Goal: Task Accomplishment & Management: Complete application form

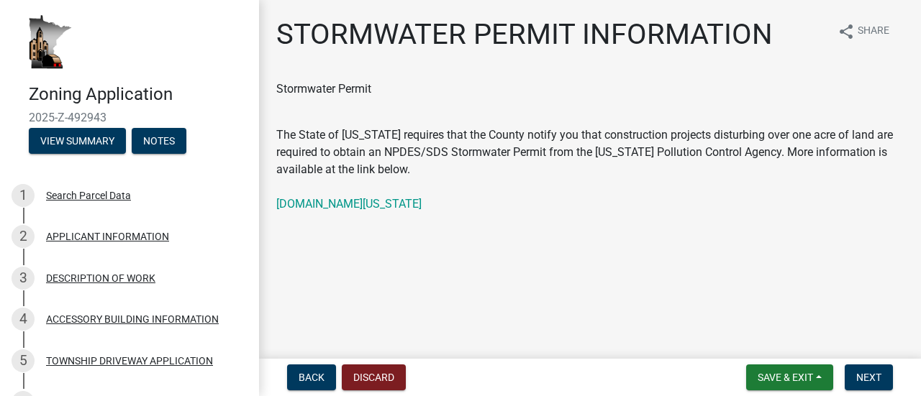
scroll to position [144, 0]
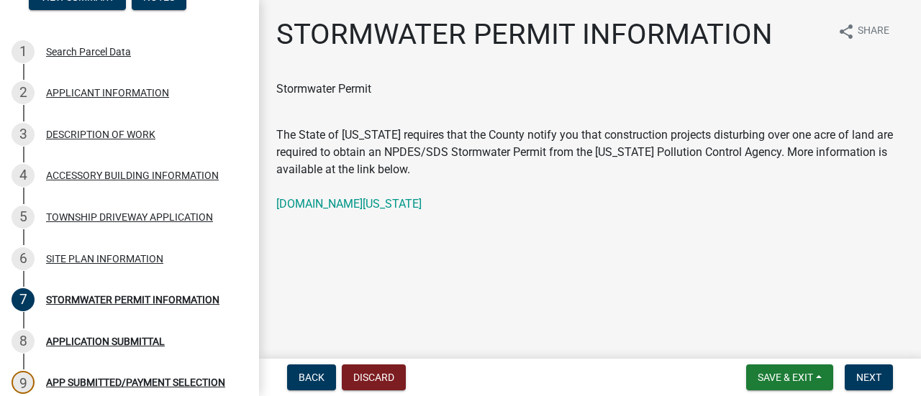
click at [536, 275] on main "STORMWATER PERMIT INFORMATION share Share Stormwater Permit The State of [US_ST…" at bounding box center [590, 176] width 662 height 353
click at [877, 376] on span "Next" at bounding box center [868, 378] width 25 height 12
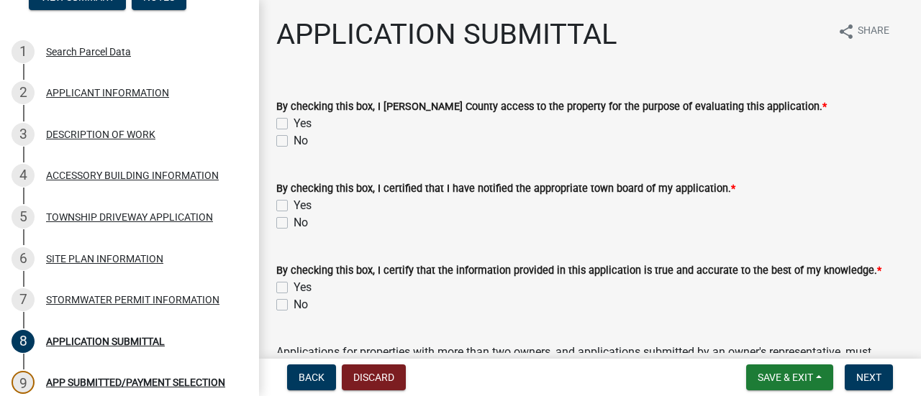
click at [293, 122] on label "Yes" at bounding box center [302, 123] width 18 height 17
click at [293, 122] on input "Yes" at bounding box center [297, 119] width 9 height 9
checkbox input "true"
checkbox input "false"
click at [293, 203] on label "Yes" at bounding box center [302, 205] width 18 height 17
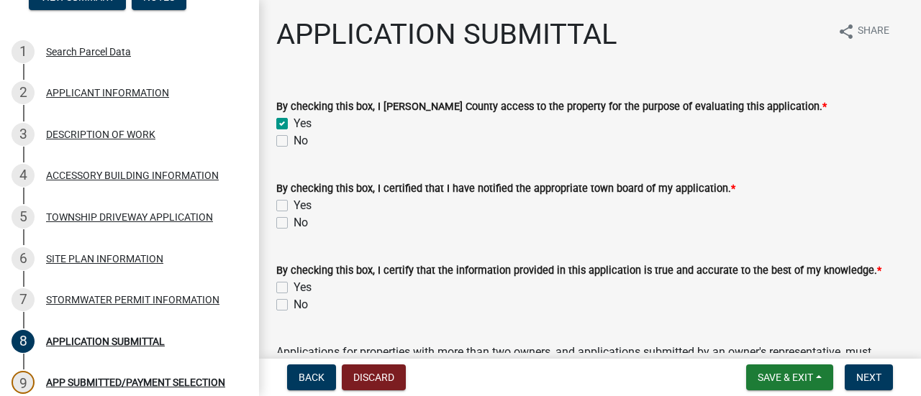
click at [293, 203] on input "Yes" at bounding box center [297, 201] width 9 height 9
checkbox input "true"
checkbox input "false"
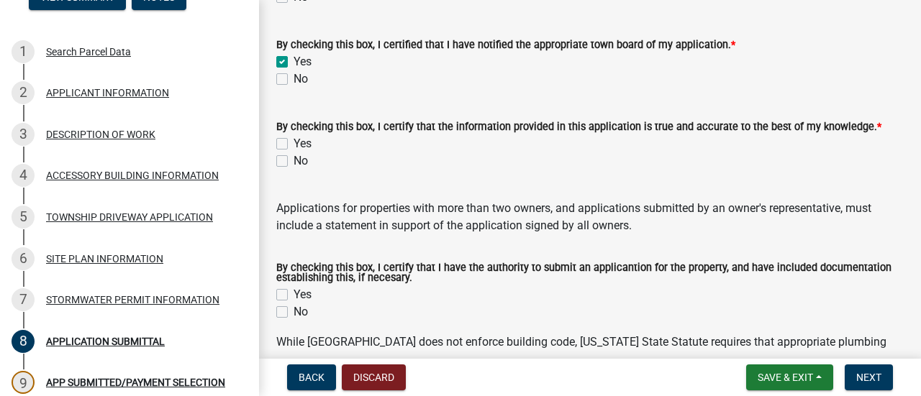
click at [293, 140] on label "Yes" at bounding box center [302, 143] width 18 height 17
click at [293, 140] on input "Yes" at bounding box center [297, 139] width 9 height 9
checkbox input "true"
checkbox input "false"
click at [293, 296] on label "Yes" at bounding box center [302, 294] width 18 height 17
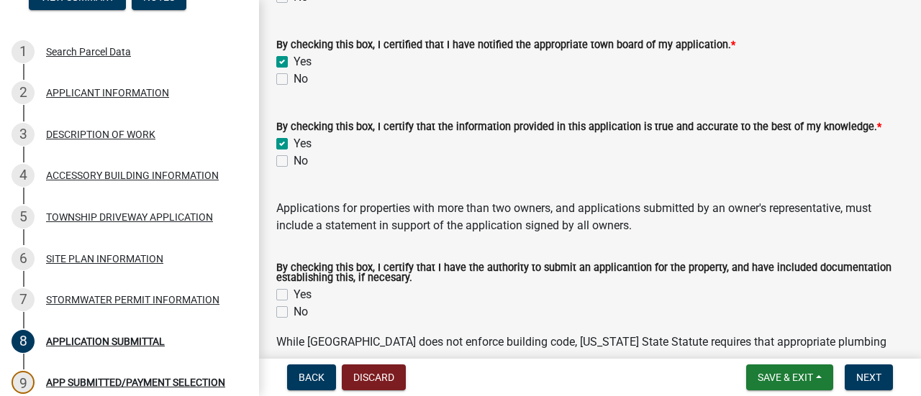
click at [293, 296] on input "Yes" at bounding box center [297, 290] width 9 height 9
checkbox input "true"
checkbox input "false"
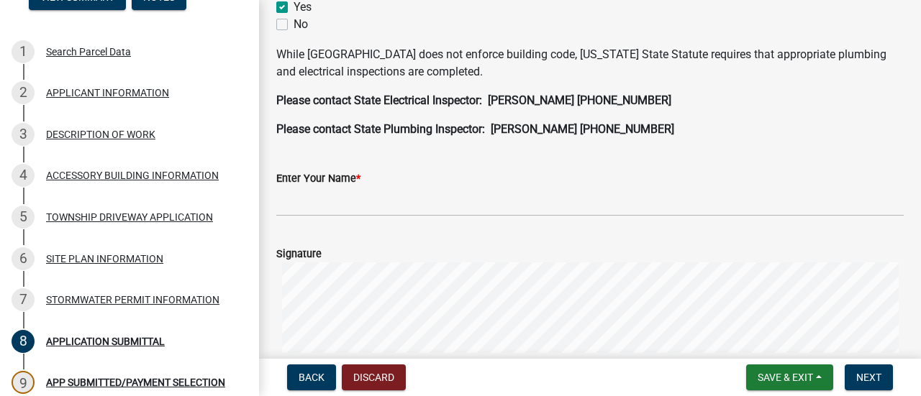
scroll to position [360, 0]
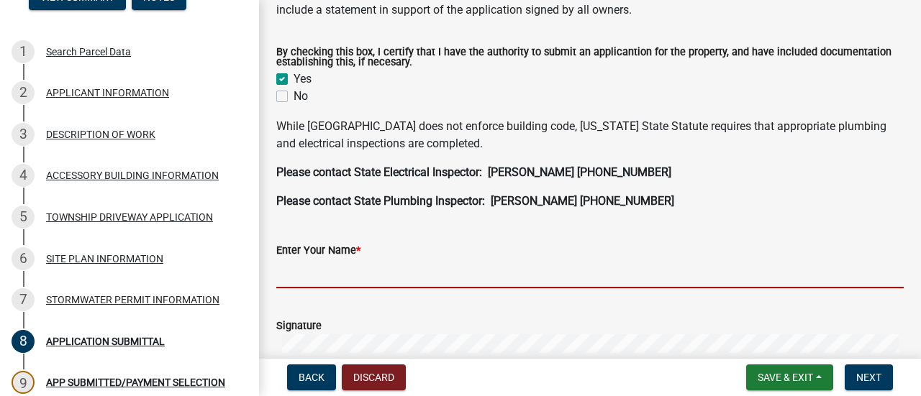
click at [331, 275] on input "Enter Your Name *" at bounding box center [589, 273] width 627 height 29
type input "[PERSON_NAME]"
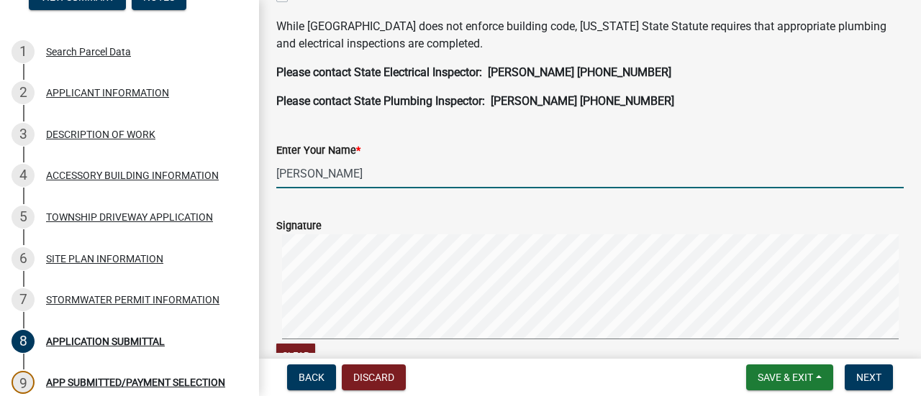
scroll to position [503, 0]
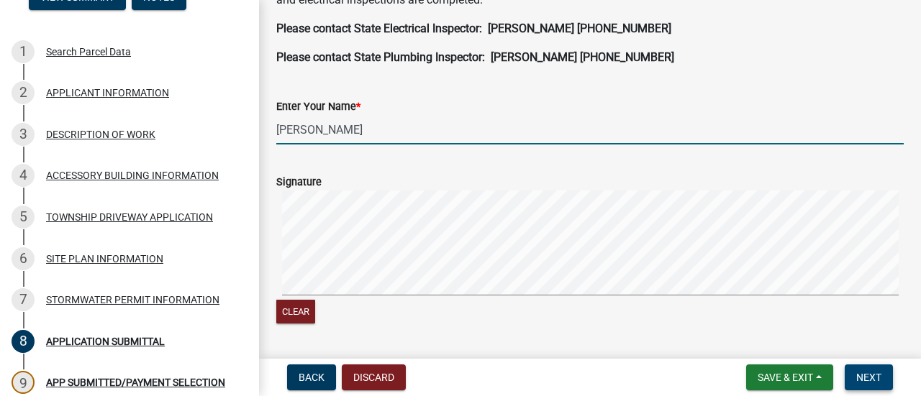
click at [860, 373] on span "Next" at bounding box center [868, 378] width 25 height 12
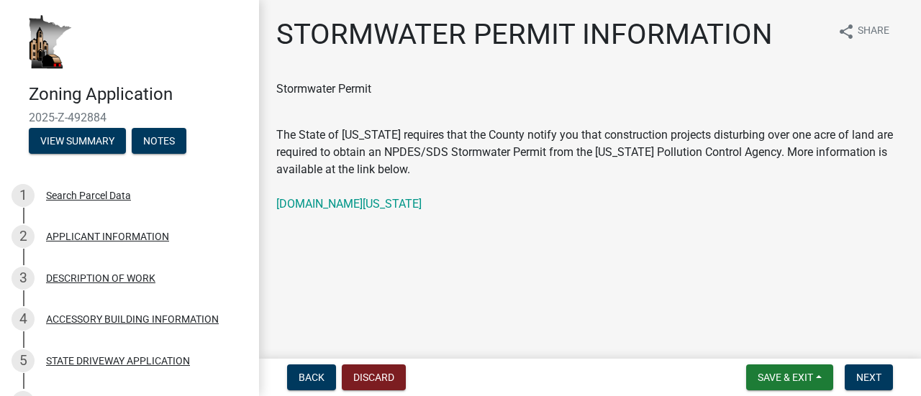
scroll to position [288, 0]
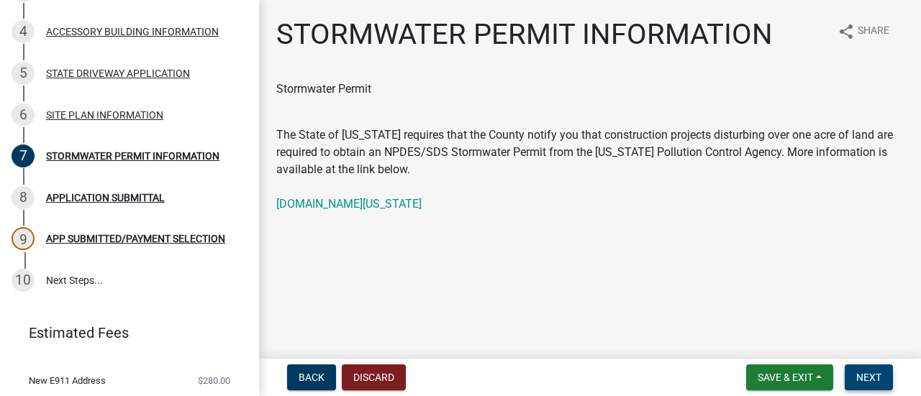
click at [876, 376] on span "Next" at bounding box center [868, 378] width 25 height 12
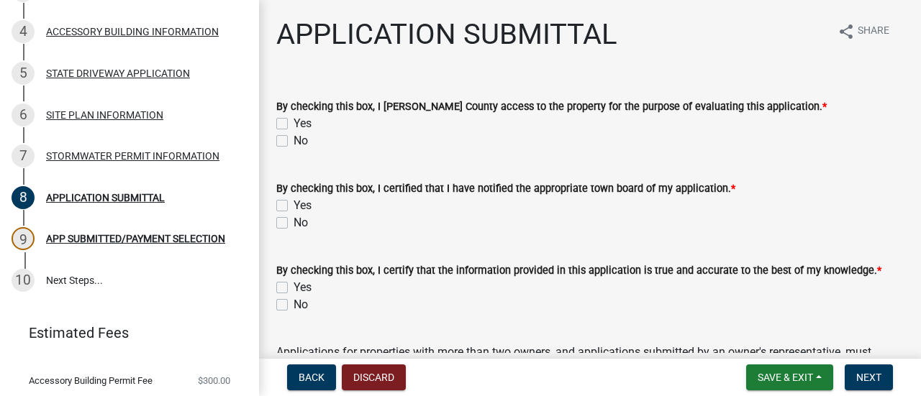
click at [293, 123] on label "Yes" at bounding box center [302, 123] width 18 height 17
click at [293, 123] on input "Yes" at bounding box center [297, 119] width 9 height 9
checkbox input "true"
checkbox input "false"
click at [293, 202] on label "Yes" at bounding box center [302, 205] width 18 height 17
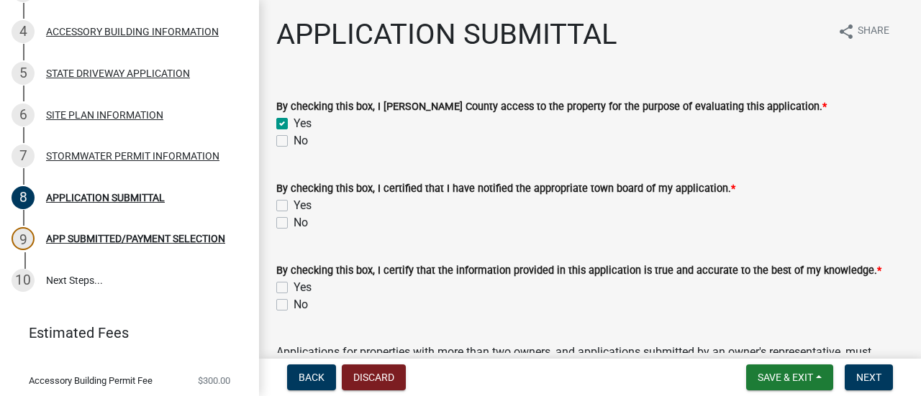
click at [293, 202] on input "Yes" at bounding box center [297, 201] width 9 height 9
checkbox input "true"
checkbox input "false"
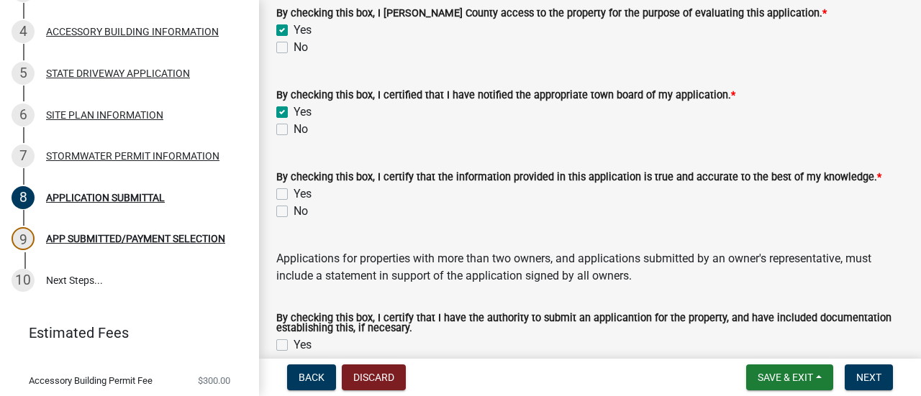
scroll to position [72, 0]
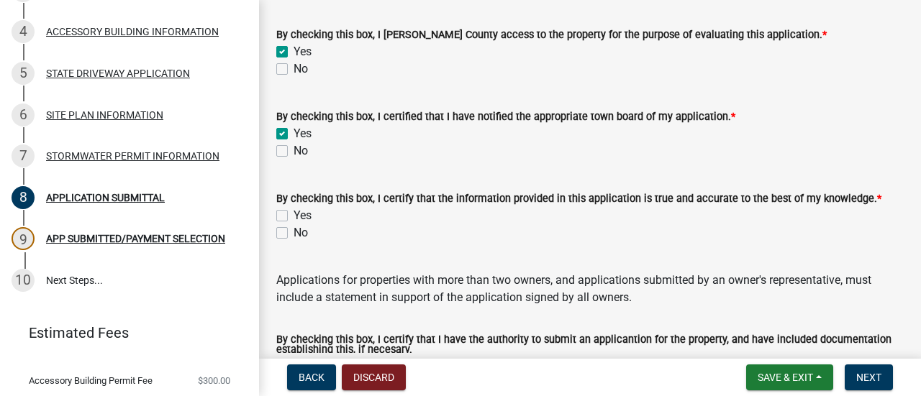
click at [293, 216] on label "Yes" at bounding box center [302, 215] width 18 height 17
click at [293, 216] on input "Yes" at bounding box center [297, 211] width 9 height 9
checkbox input "true"
checkbox input "false"
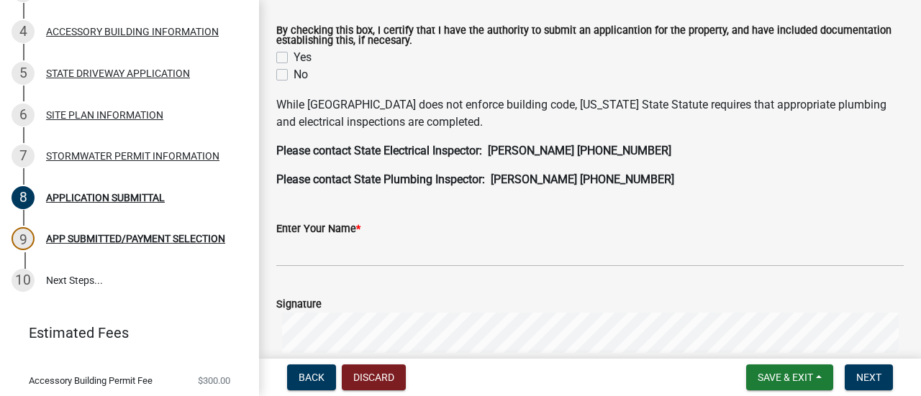
scroll to position [360, 0]
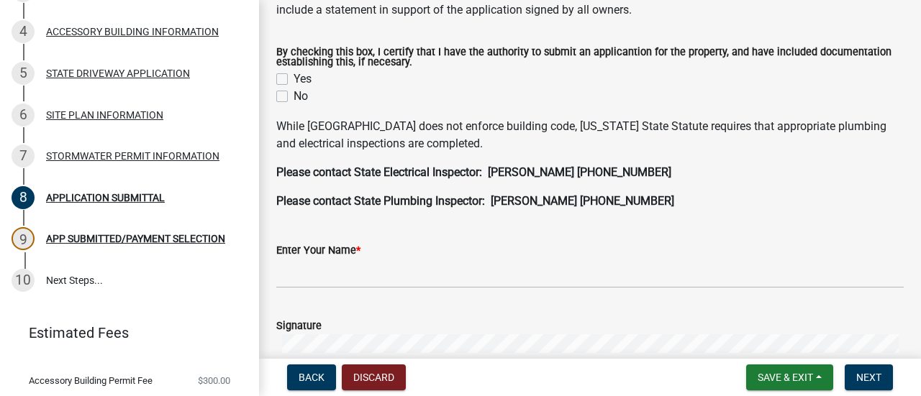
click at [293, 80] on label "Yes" at bounding box center [302, 78] width 18 height 17
click at [293, 80] on input "Yes" at bounding box center [297, 74] width 9 height 9
checkbox input "true"
checkbox input "false"
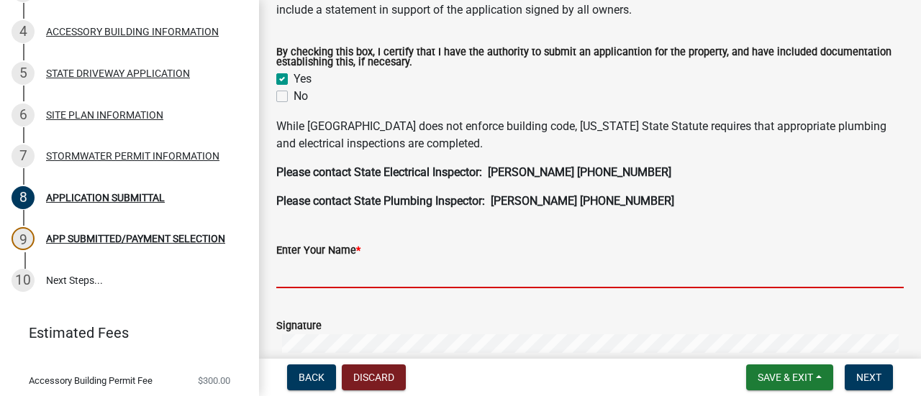
click at [335, 277] on input "Enter Your Name *" at bounding box center [589, 273] width 627 height 29
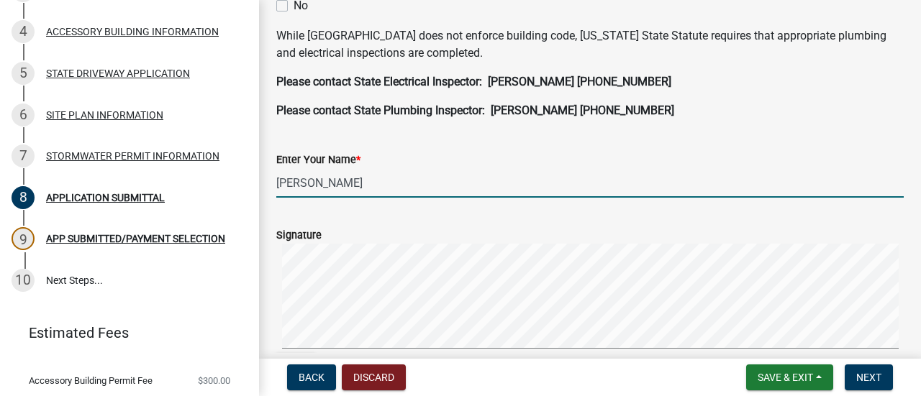
scroll to position [503, 0]
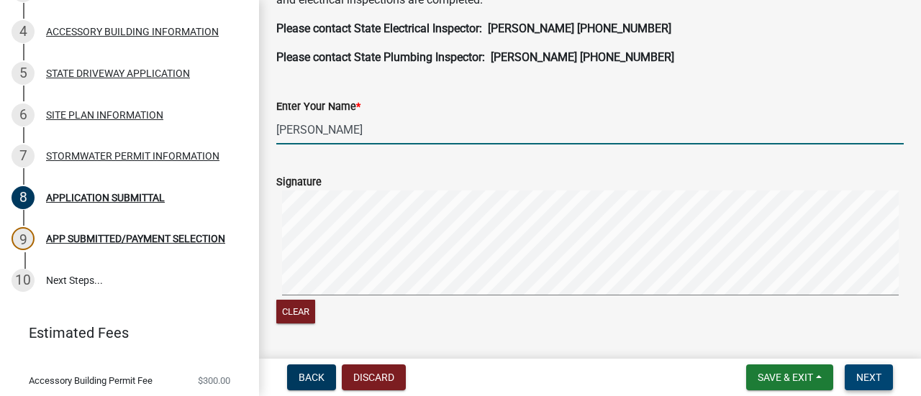
type input "[PERSON_NAME]"
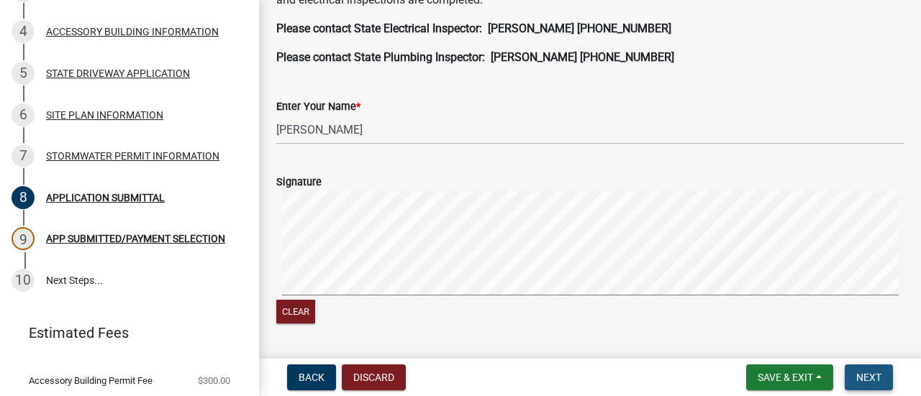
click at [859, 373] on span "Next" at bounding box center [868, 378] width 25 height 12
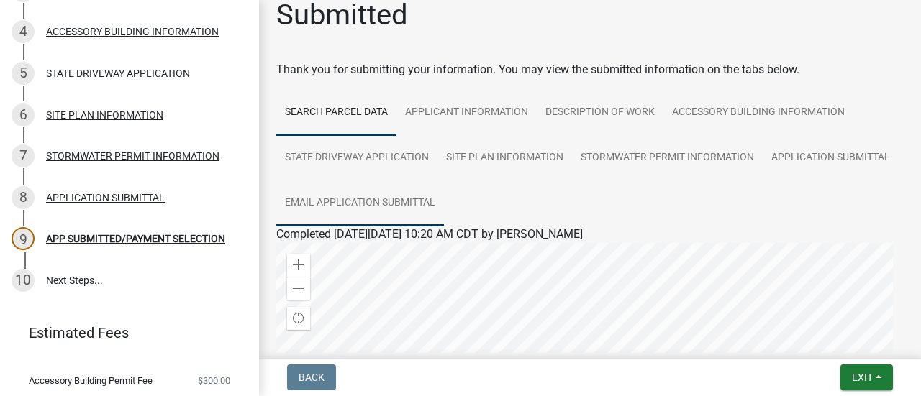
scroll to position [0, 0]
